Goal: Task Accomplishment & Management: Manage account settings

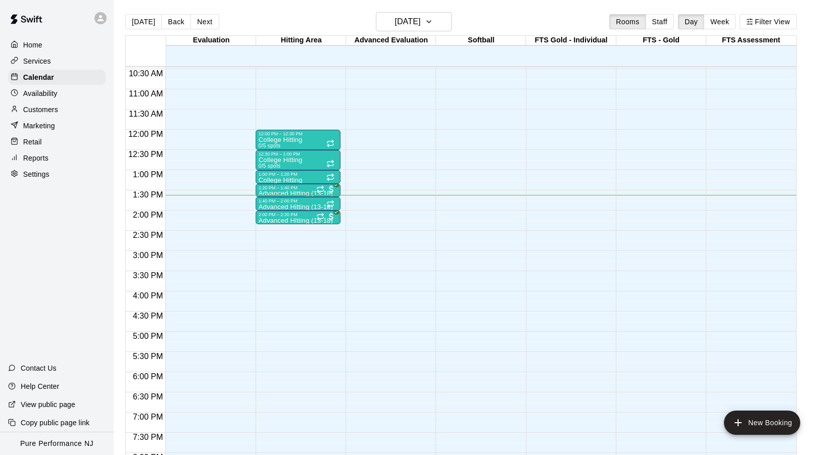
scroll to position [420, 0]
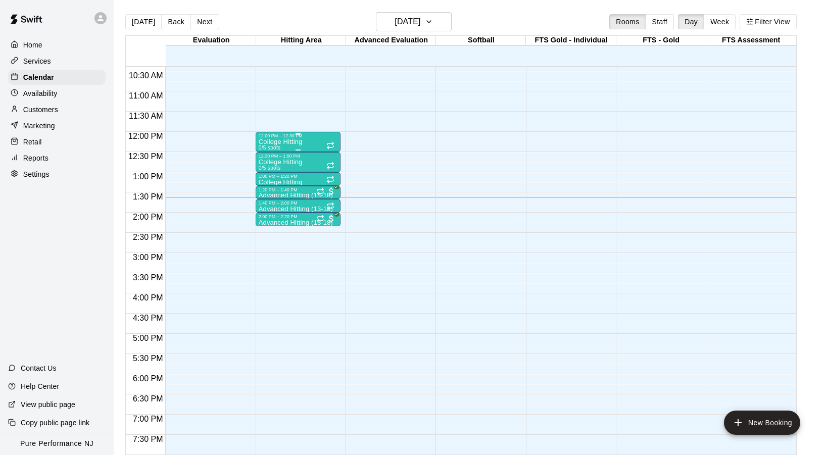
click at [280, 142] on p "College Hitting" at bounding box center [281, 142] width 44 height 0
click at [262, 179] on button "edit" at bounding box center [269, 177] width 20 height 20
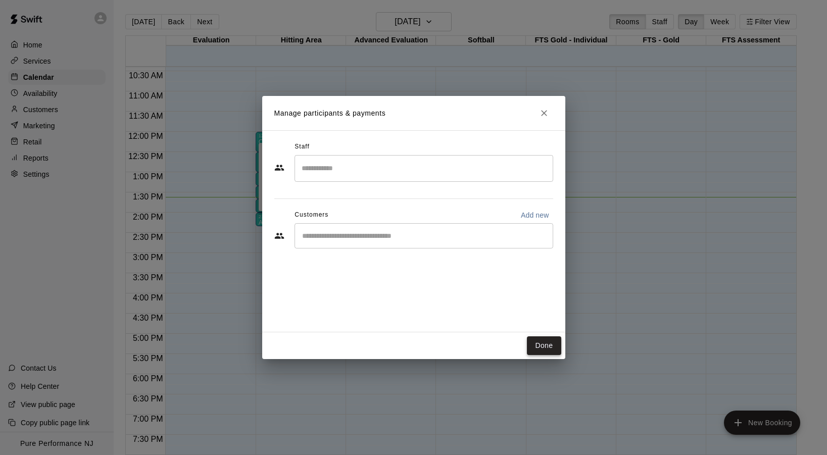
click at [540, 344] on button "Done" at bounding box center [544, 345] width 34 height 19
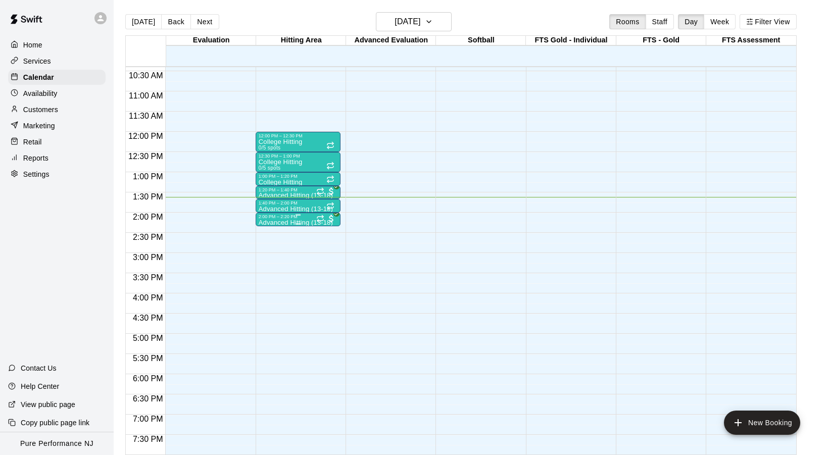
click at [282, 219] on div "2:00 PM – 2:20 PM" at bounding box center [298, 216] width 79 height 5
click at [271, 246] on img "edit" at bounding box center [269, 249] width 12 height 12
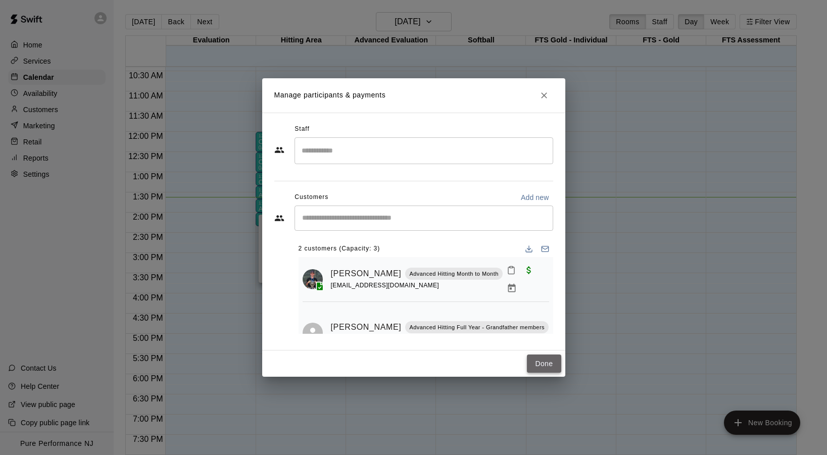
click at [540, 365] on button "Done" at bounding box center [544, 364] width 34 height 19
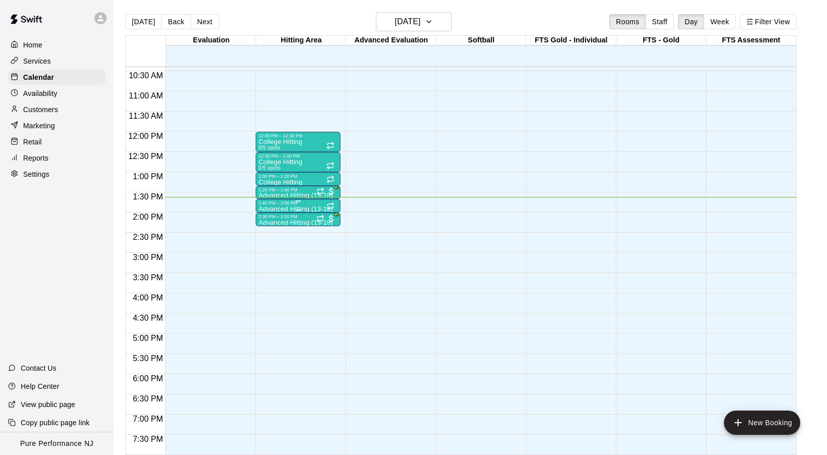
click at [285, 209] on p "Advanced Hitting (13-18)" at bounding box center [296, 209] width 74 height 0
click at [273, 241] on img "edit" at bounding box center [269, 244] width 12 height 12
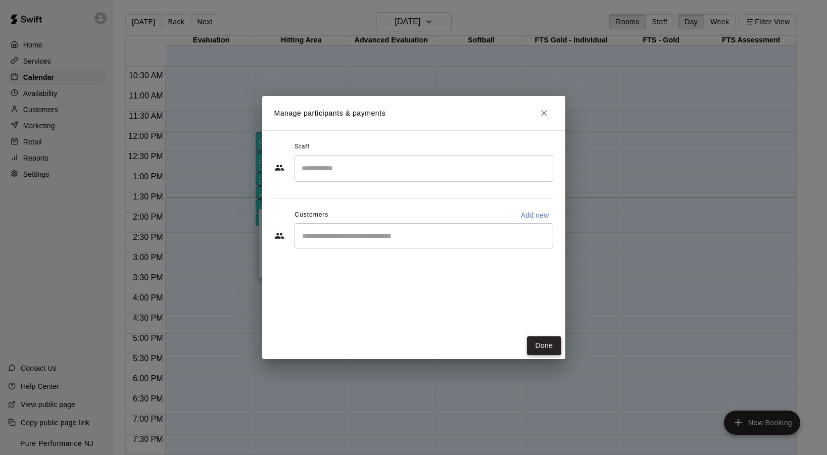
click at [540, 341] on button "Done" at bounding box center [544, 345] width 34 height 19
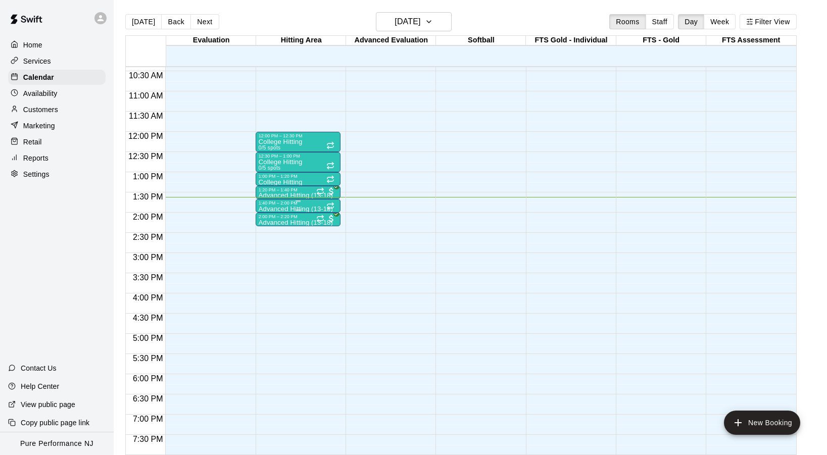
click at [290, 206] on div "1:40 PM – 2:00 PM" at bounding box center [298, 202] width 79 height 5
click at [267, 260] on icon "delete" at bounding box center [268, 259] width 7 height 9
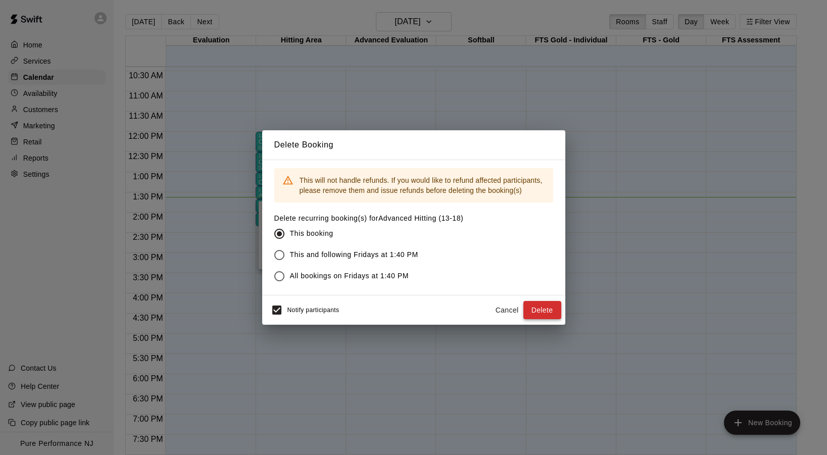
click at [552, 310] on button "Delete" at bounding box center [542, 310] width 38 height 19
